Goal: Navigation & Orientation: Find specific page/section

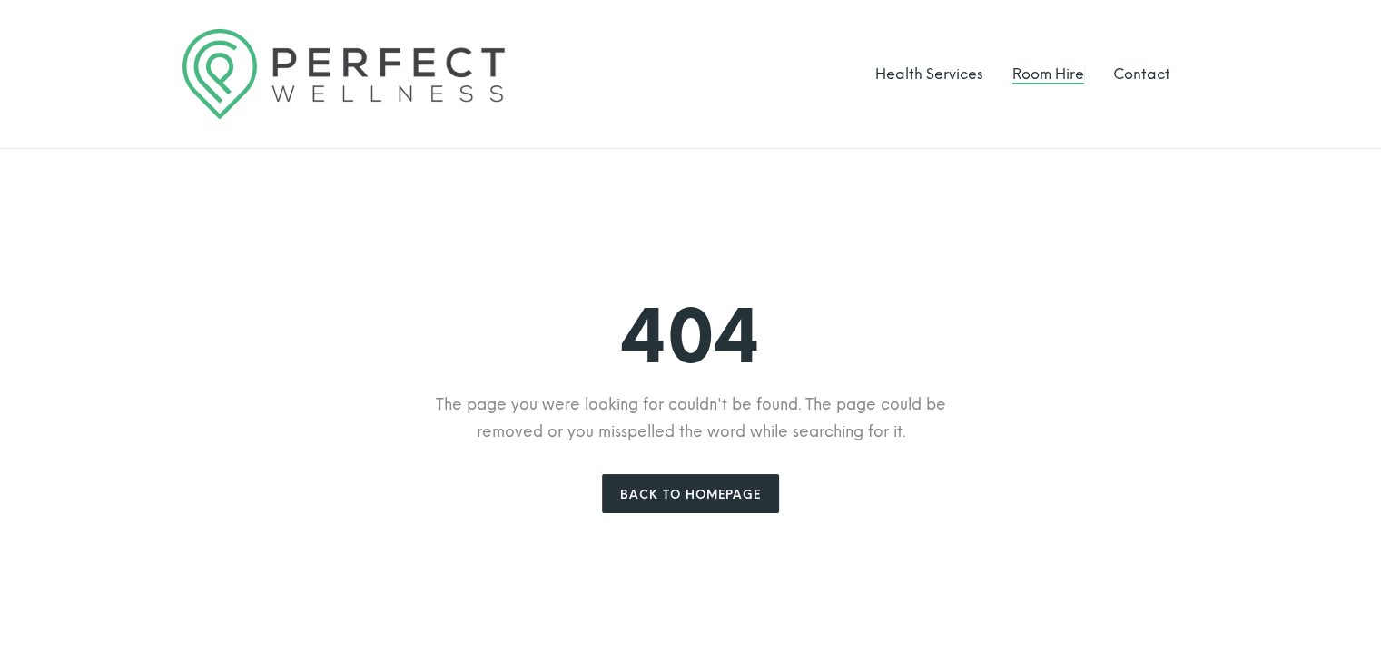
click at [1054, 74] on link "Room Hire" at bounding box center [1049, 73] width 72 height 17
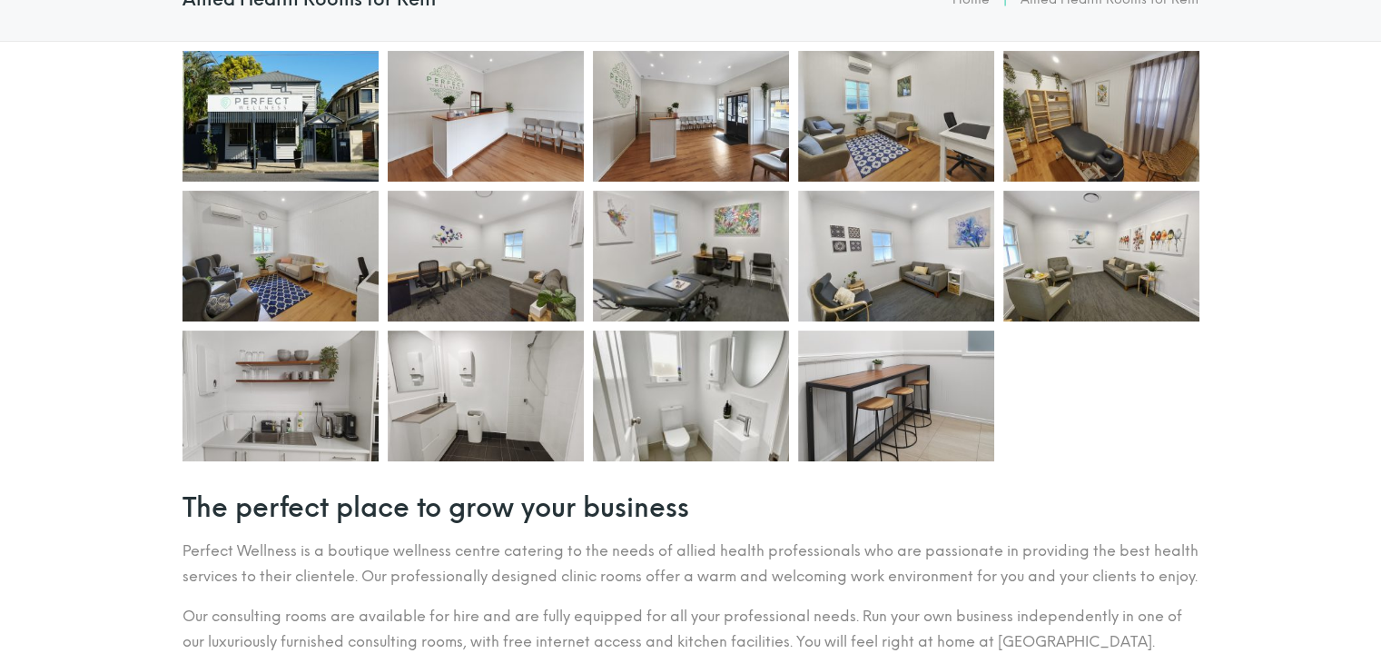
scroll to position [474, 0]
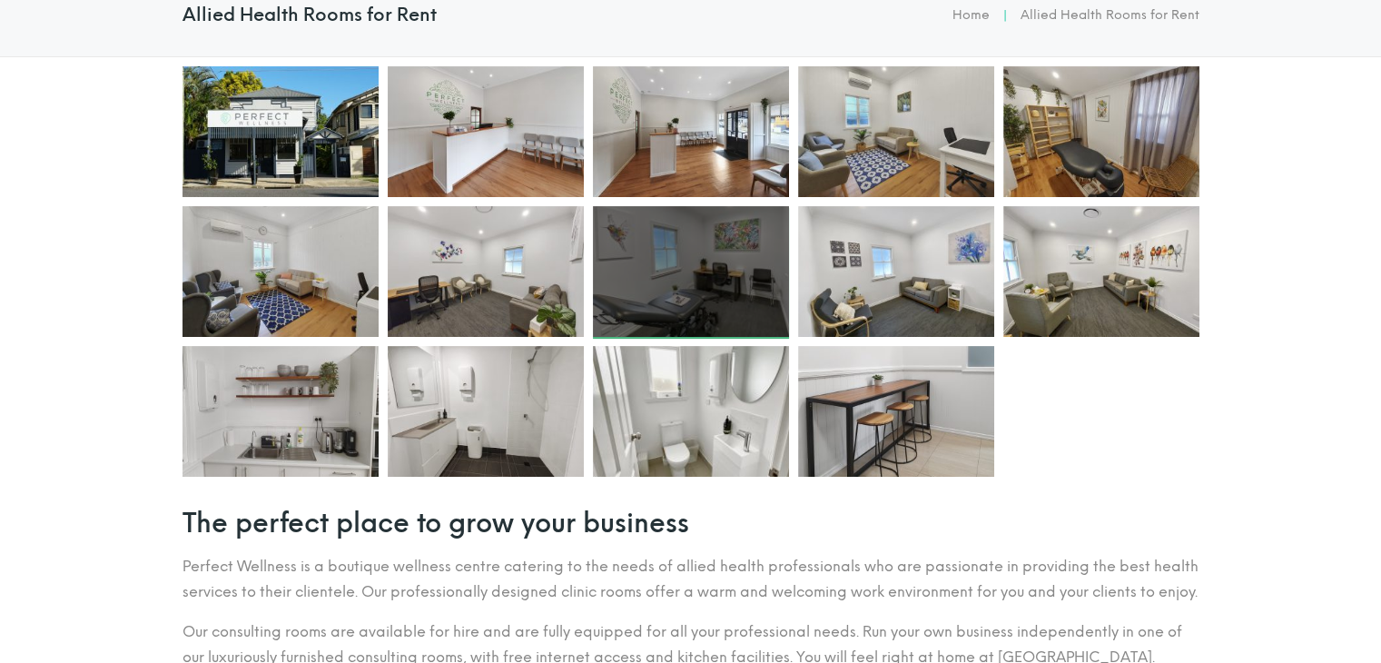
click at [737, 241] on div at bounding box center [691, 271] width 196 height 131
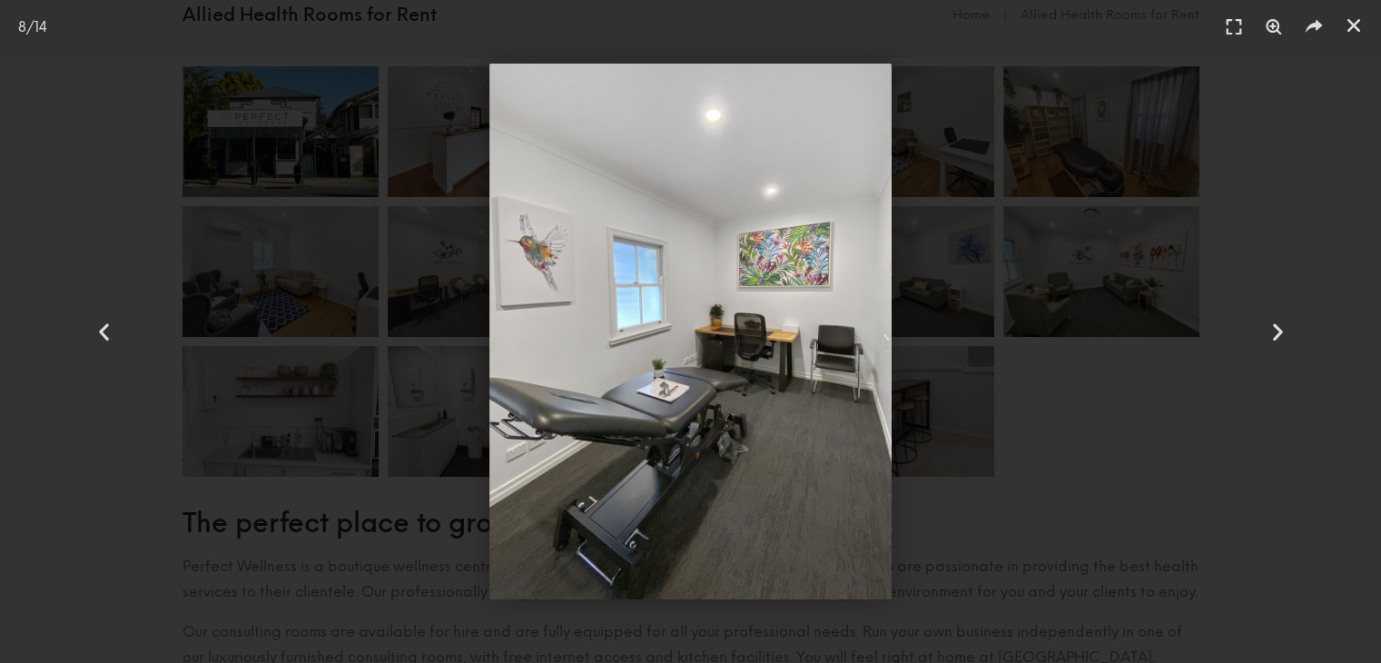
click at [1099, 279] on div at bounding box center [691, 332] width 1254 height 536
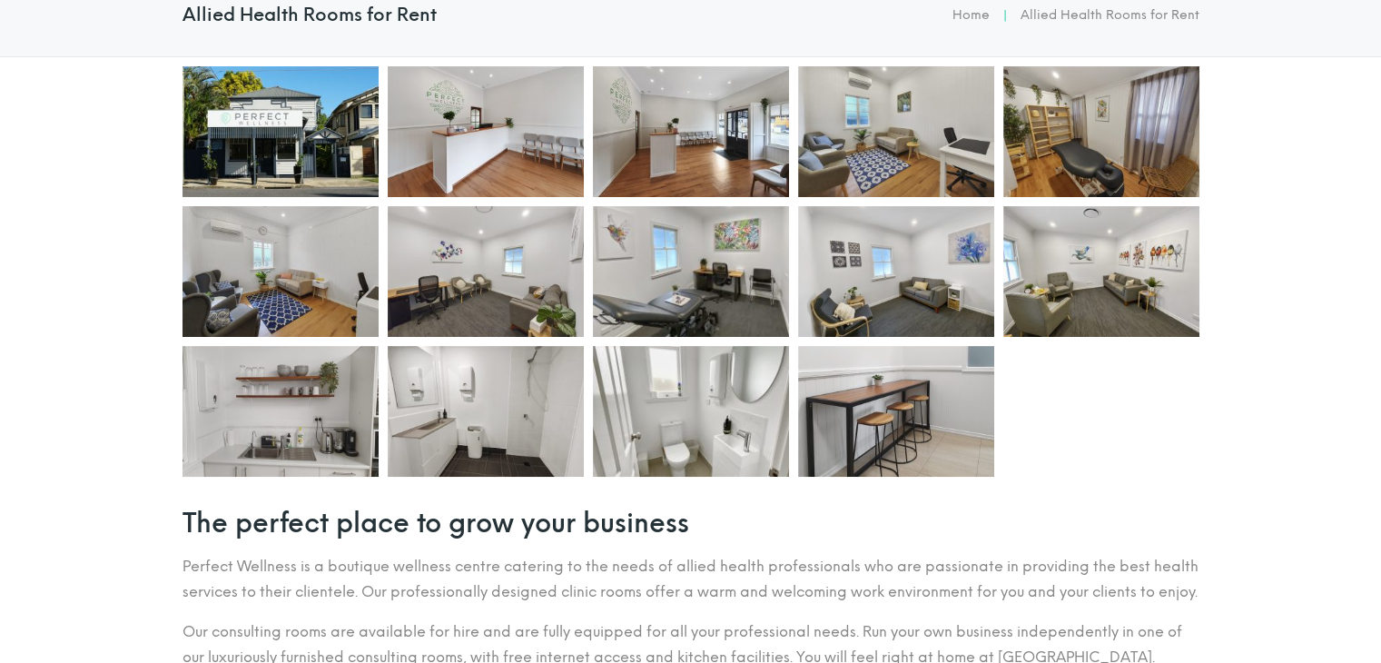
click at [1224, 299] on section at bounding box center [690, 271] width 1381 height 429
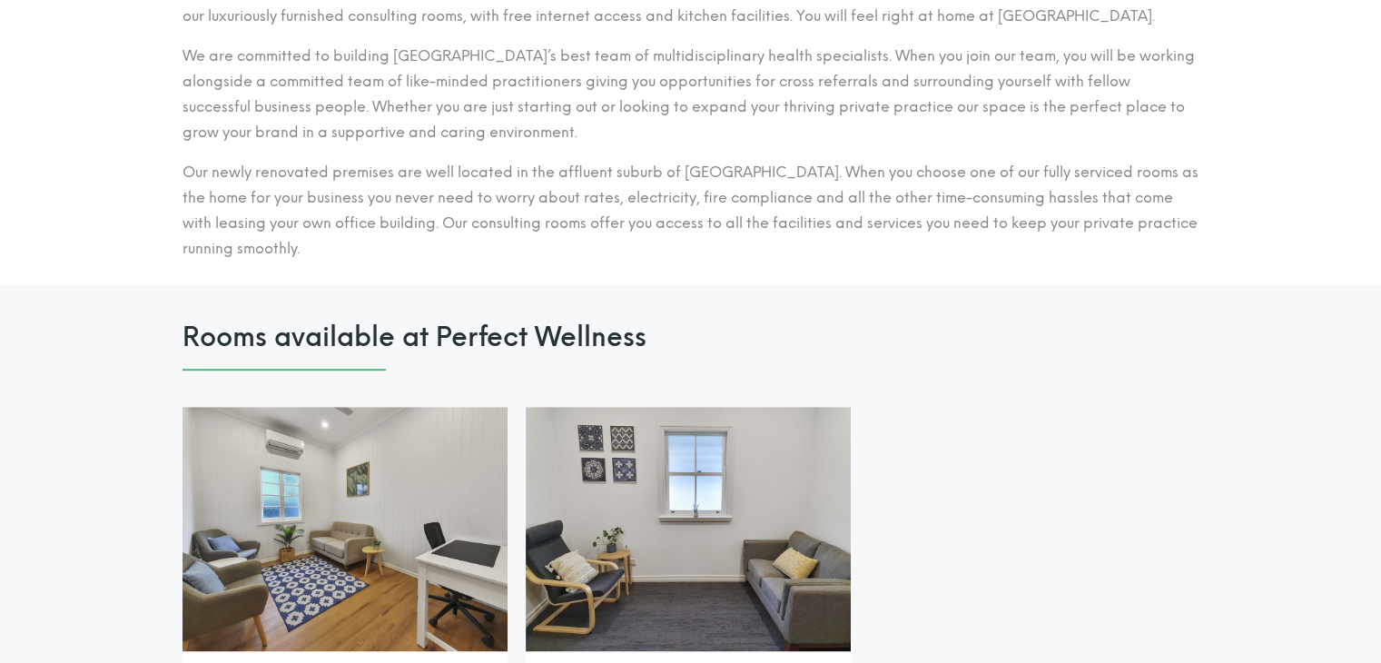
scroll to position [1310, 0]
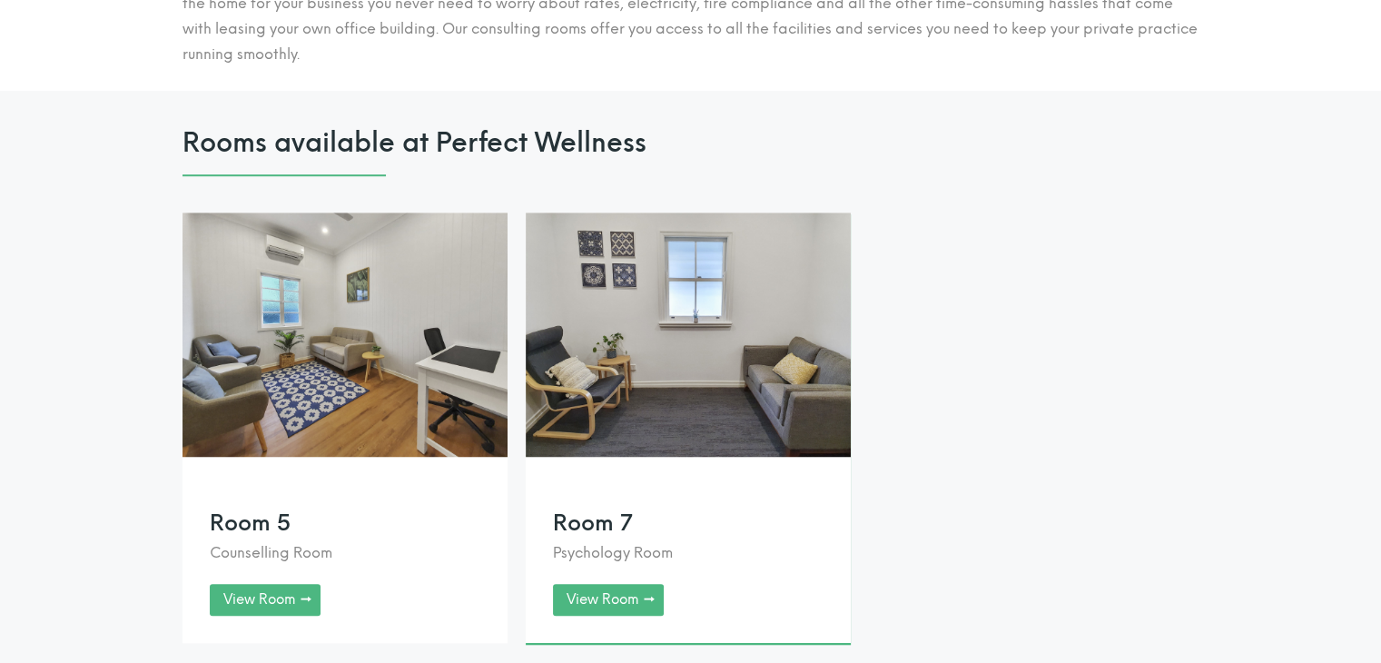
click at [757, 401] on link at bounding box center [688, 428] width 325 height 430
click at [367, 364] on link at bounding box center [345, 428] width 325 height 430
click at [45, 182] on div at bounding box center [690, 394] width 1381 height 607
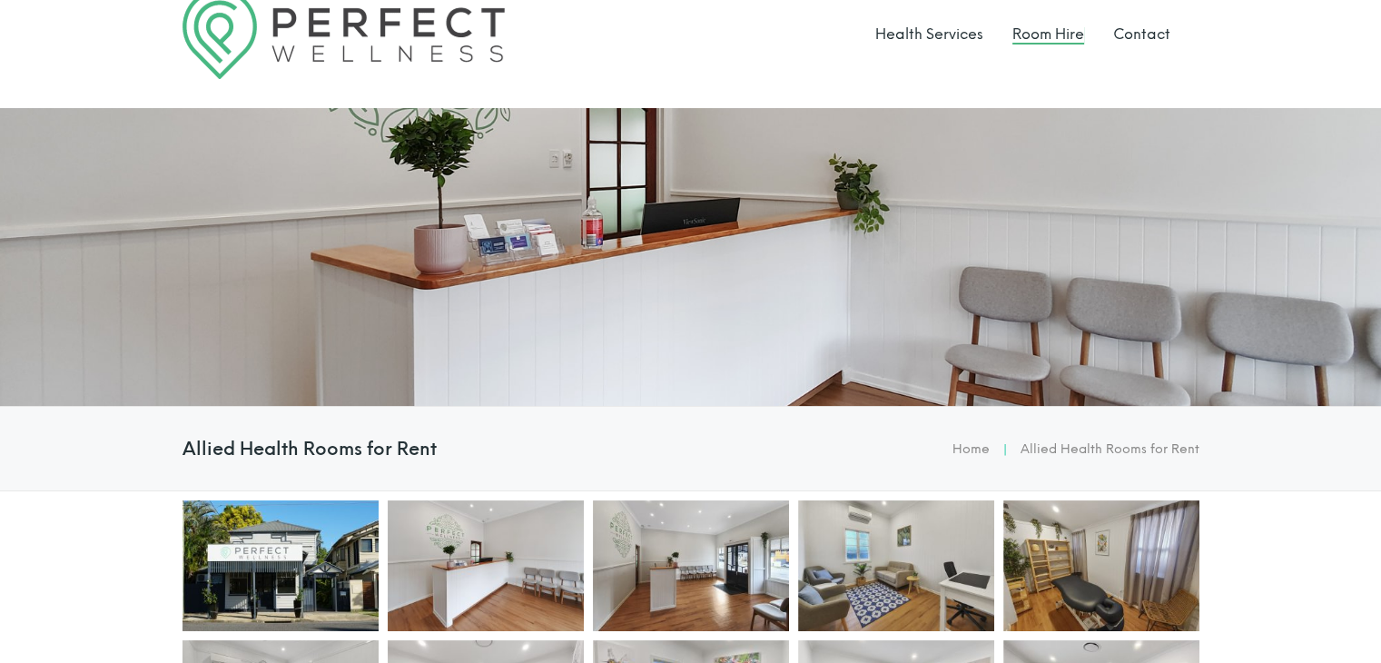
scroll to position [0, 0]
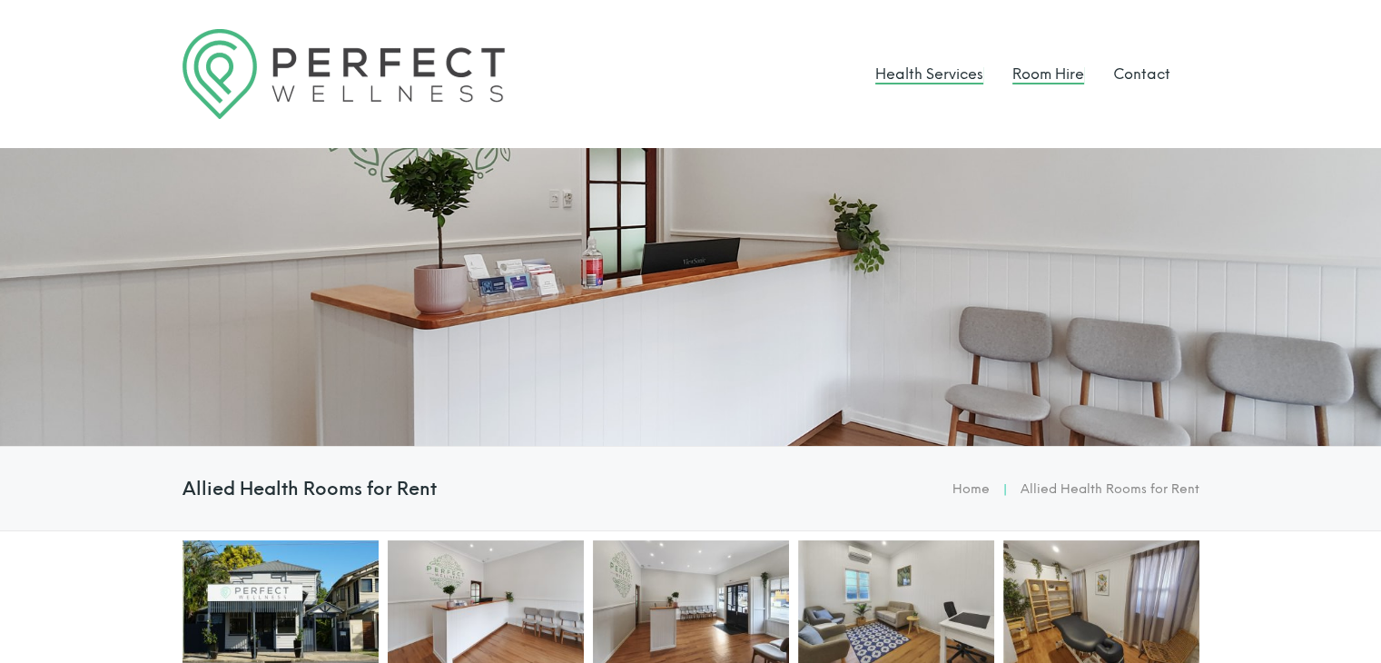
click at [922, 74] on link "Health Services" at bounding box center [930, 73] width 108 height 17
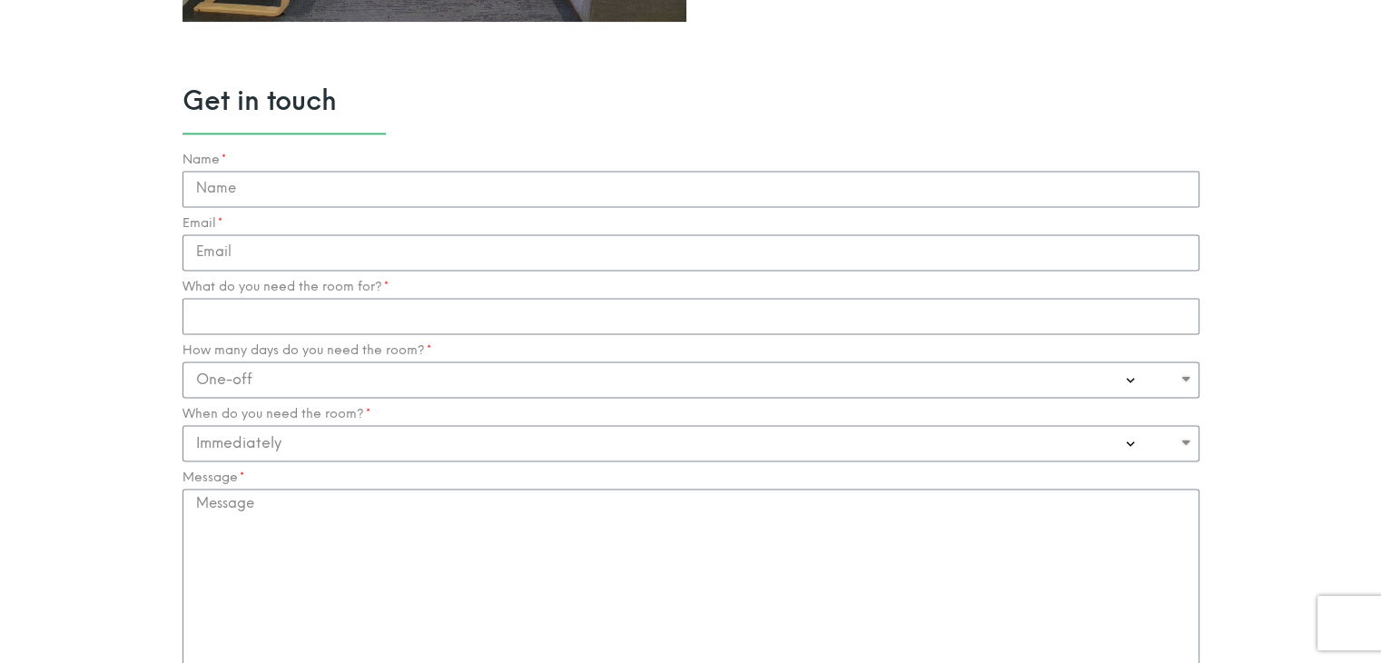
scroll to position [2507, 0]
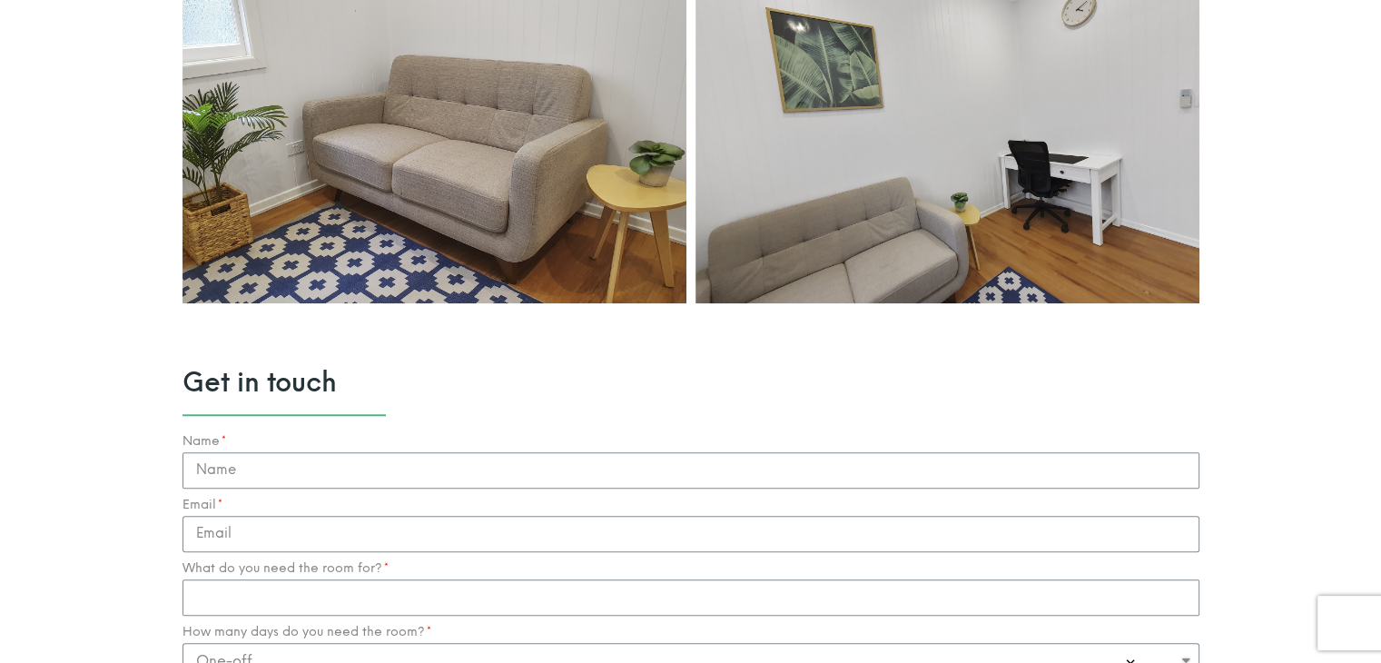
scroll to position [1707, 0]
